Goal: Use online tool/utility: Utilize a website feature to perform a specific function

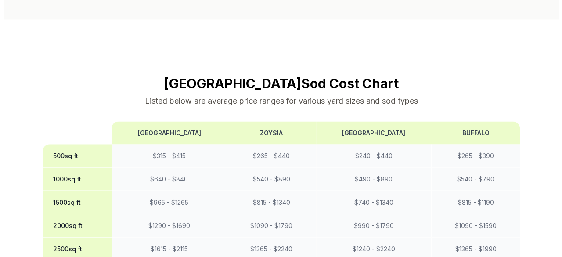
scroll to position [571, 0]
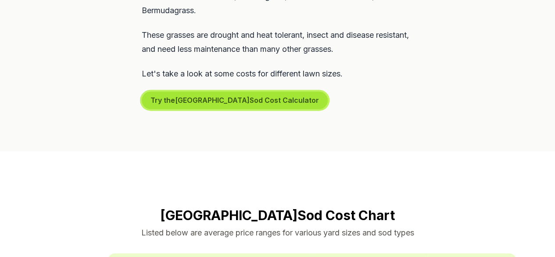
click at [241, 91] on button "Try the [GEOGRAPHIC_DATA] Sod Cost Calculator" at bounding box center [235, 100] width 186 height 18
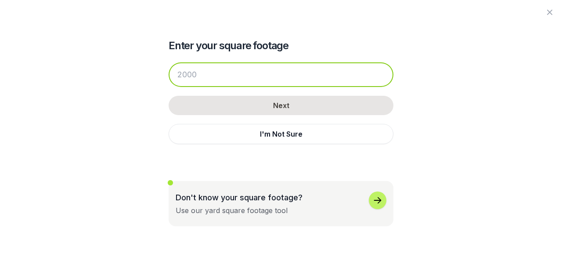
click at [241, 72] on input "number" at bounding box center [281, 74] width 225 height 25
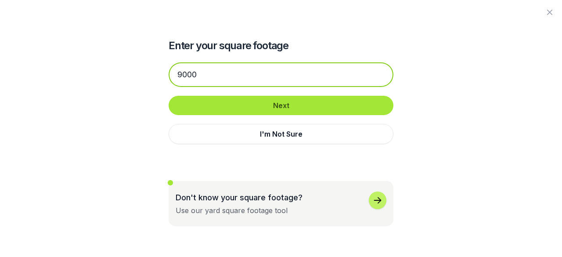
type input "9000"
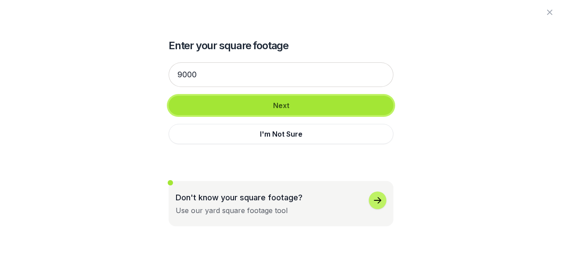
click at [214, 105] on button "Next" at bounding box center [281, 105] width 225 height 19
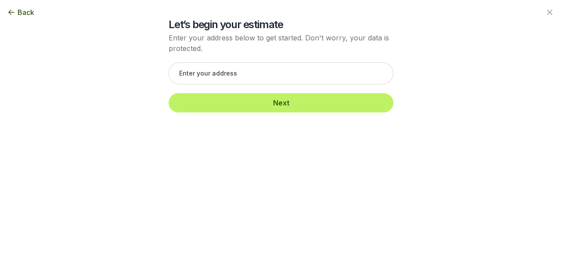
scroll to position [0, 0]
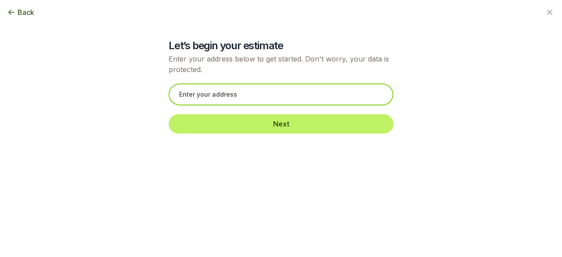
click at [212, 97] on input "text" at bounding box center [281, 94] width 225 height 22
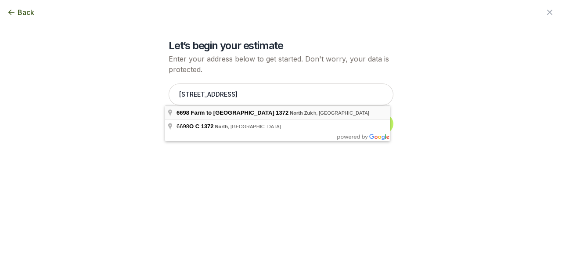
type input "[STREET_ADDRESS][PERSON_NAME]"
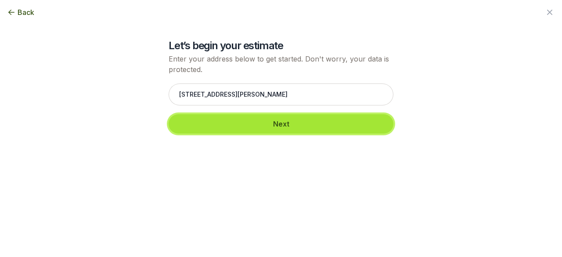
click at [267, 125] on button "Next" at bounding box center [281, 123] width 225 height 19
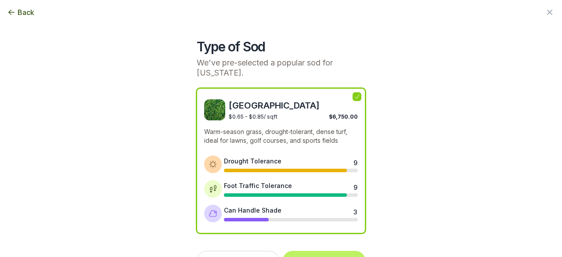
scroll to position [21, 0]
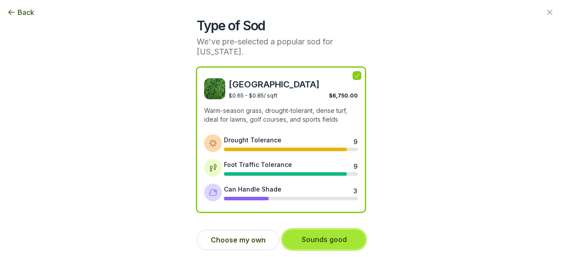
click at [337, 230] on button "Sounds good" at bounding box center [324, 239] width 83 height 19
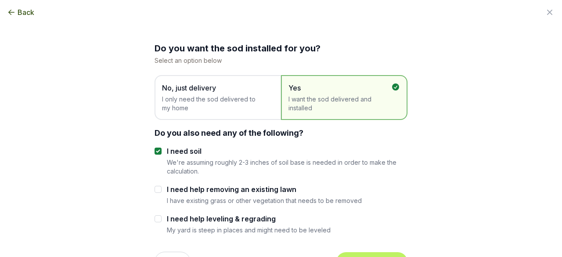
click at [165, 89] on span "No, just delivery" at bounding box center [213, 88] width 103 height 11
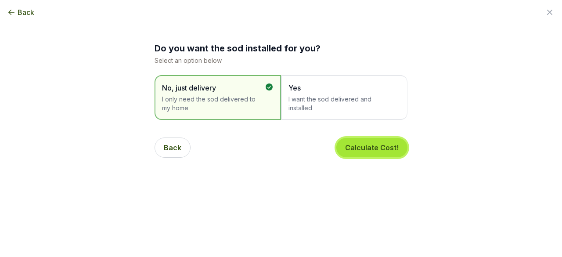
click at [349, 145] on button "Calculate Cost!" at bounding box center [371, 147] width 71 height 19
